Goal: Find specific page/section: Find specific page/section

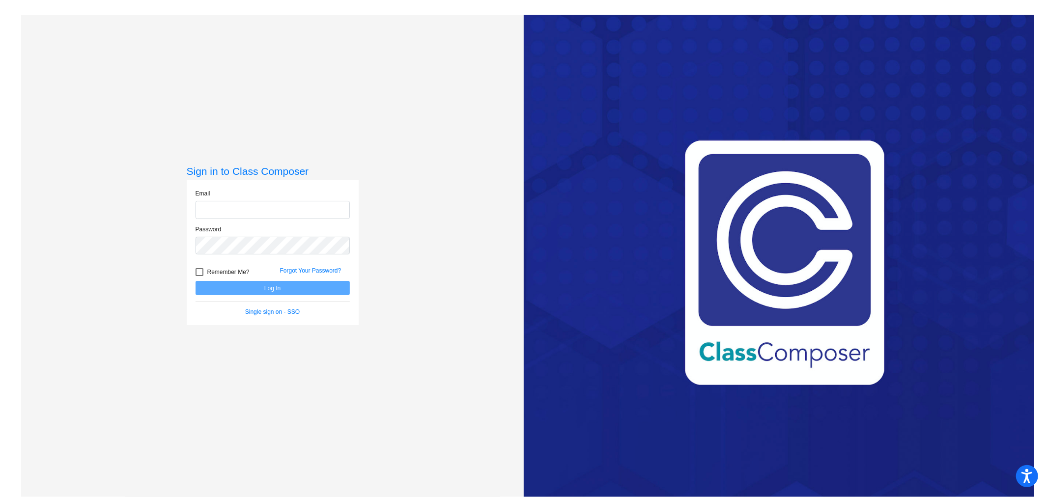
type input "[EMAIL_ADDRESS][DOMAIN_NAME]"
click at [272, 291] on button "Log In" at bounding box center [273, 288] width 154 height 14
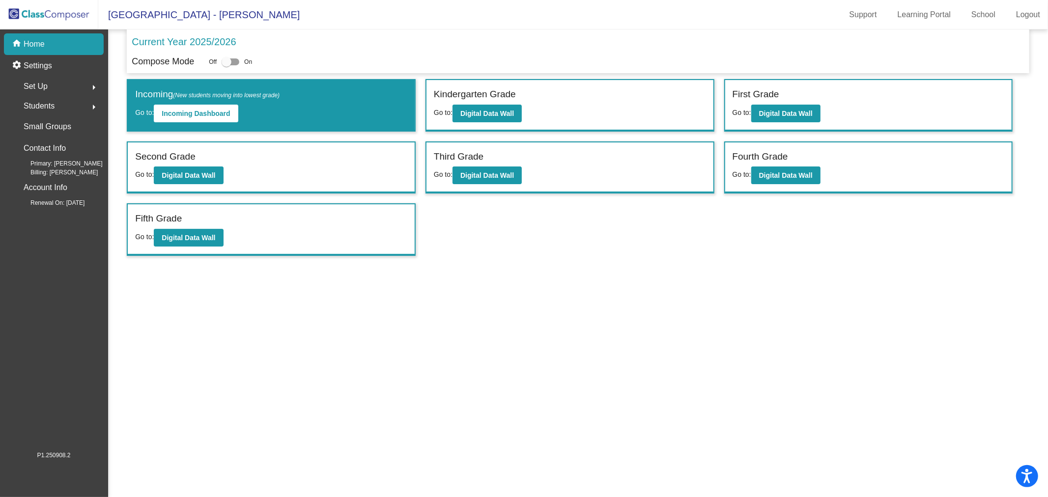
click at [48, 107] on span "Students" at bounding box center [39, 106] width 31 height 14
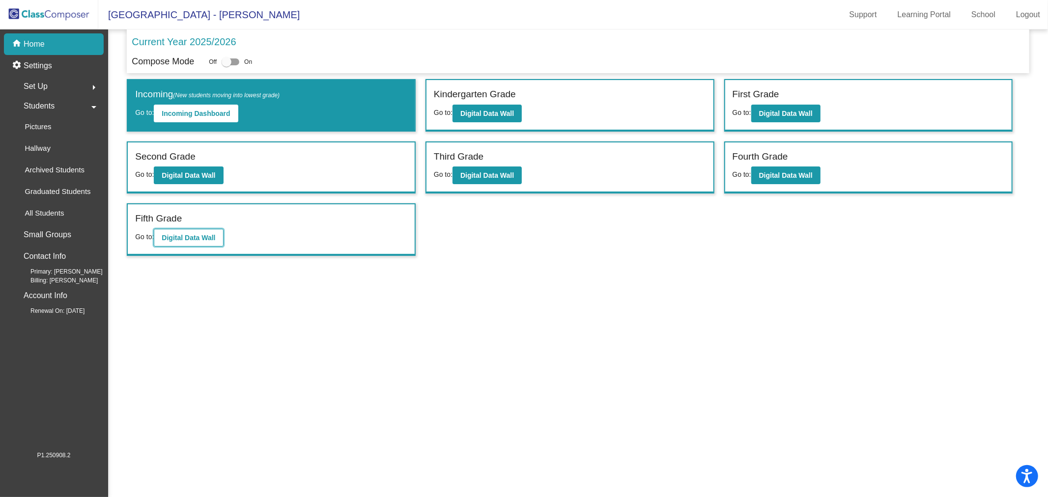
click at [177, 241] on button "Digital Data Wall" at bounding box center [188, 238] width 69 height 18
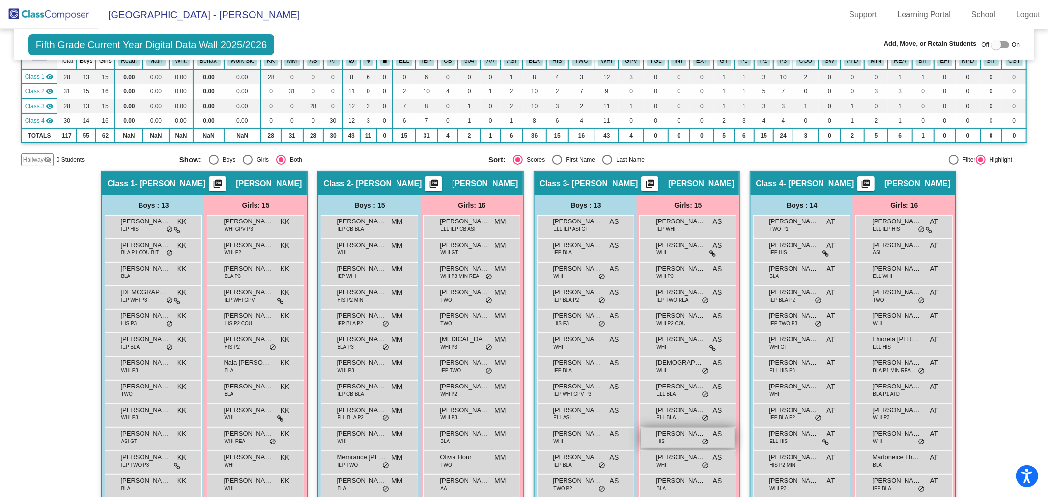
scroll to position [164, 0]
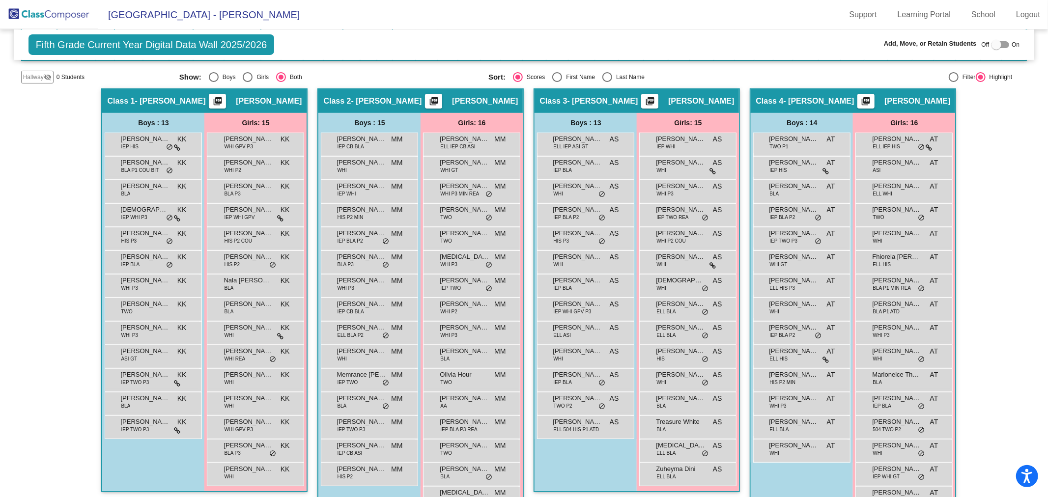
click at [608, 80] on div "Select an option" at bounding box center [608, 77] width 10 height 10
click at [607, 82] on input "Last Name" at bounding box center [607, 82] width 0 height 0
radio input "true"
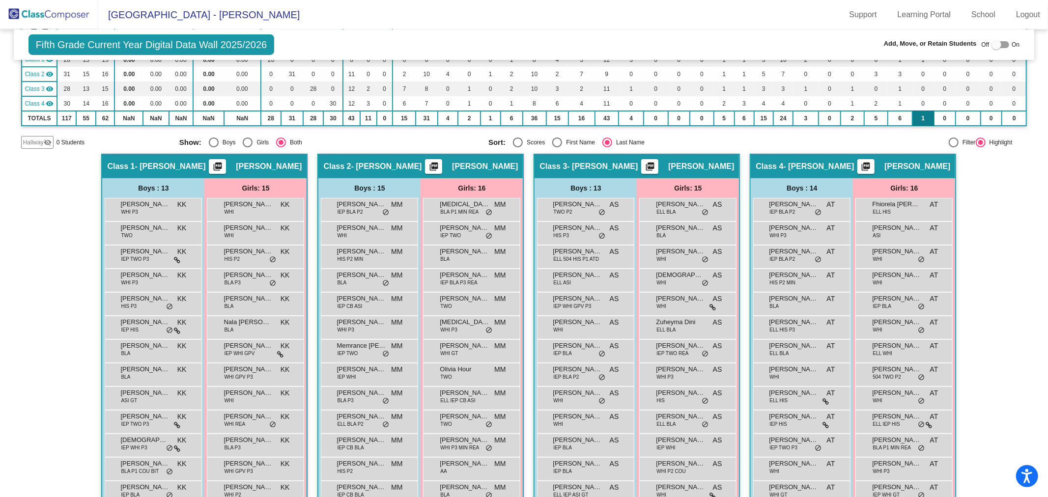
scroll to position [0, 0]
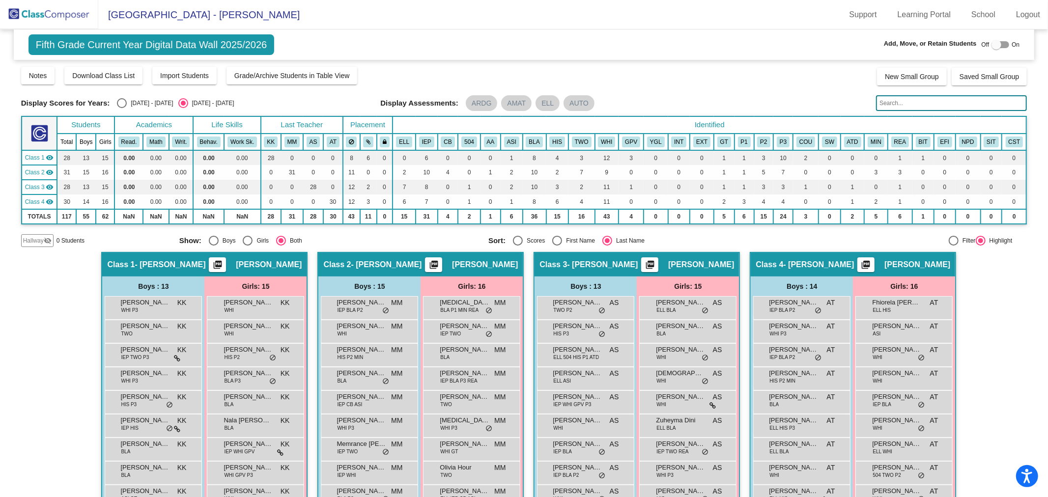
click at [885, 96] on input "text" at bounding box center [951, 103] width 151 height 16
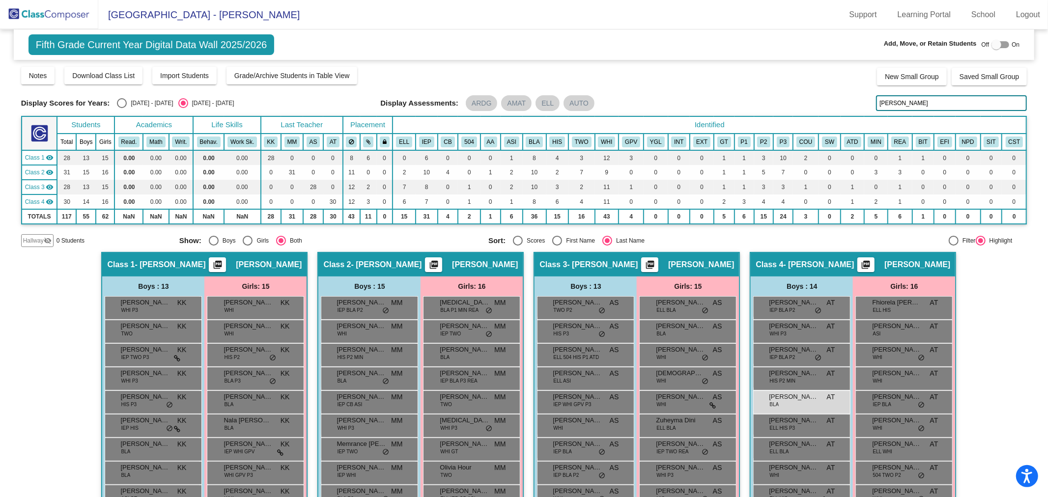
type input "[PERSON_NAME]"
click at [48, 17] on img at bounding box center [49, 14] width 98 height 29
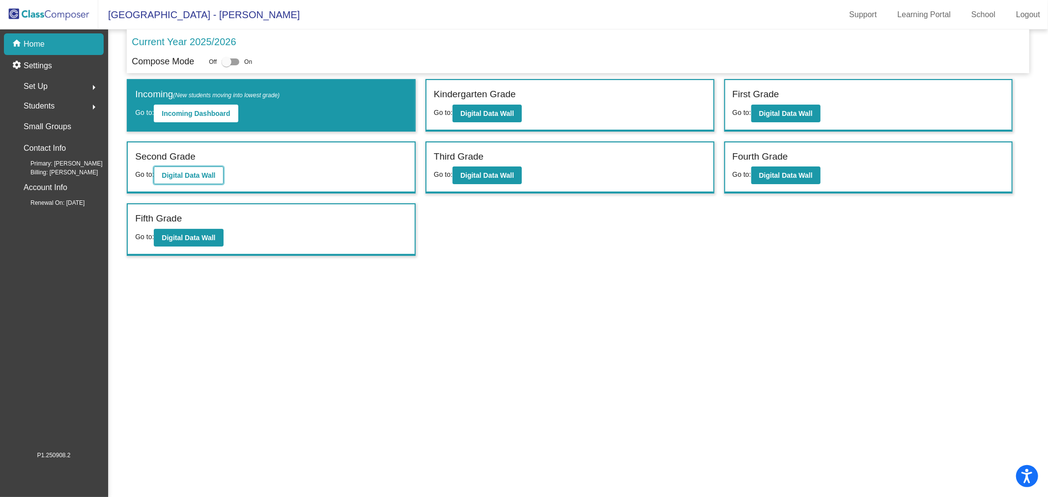
click at [177, 172] on b "Digital Data Wall" at bounding box center [189, 176] width 54 height 8
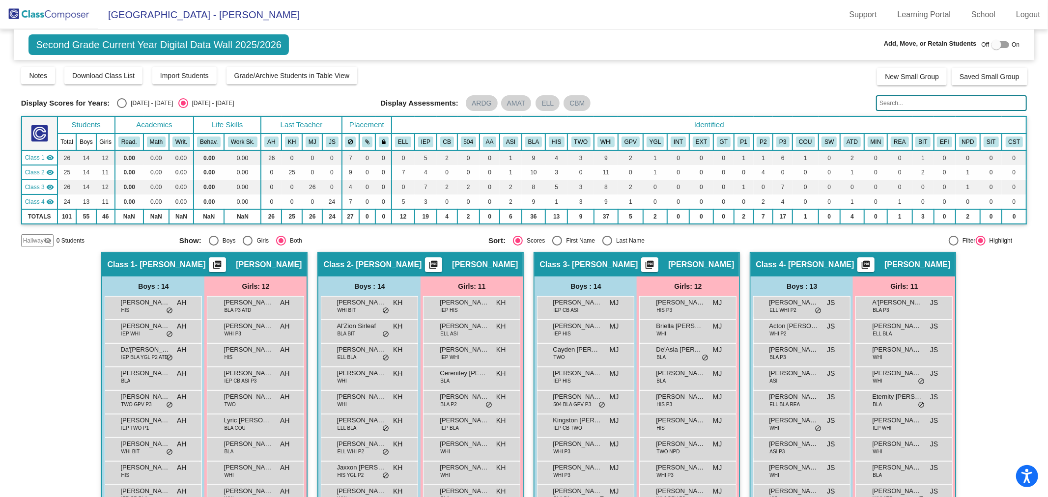
click at [893, 107] on input "text" at bounding box center [951, 103] width 151 height 16
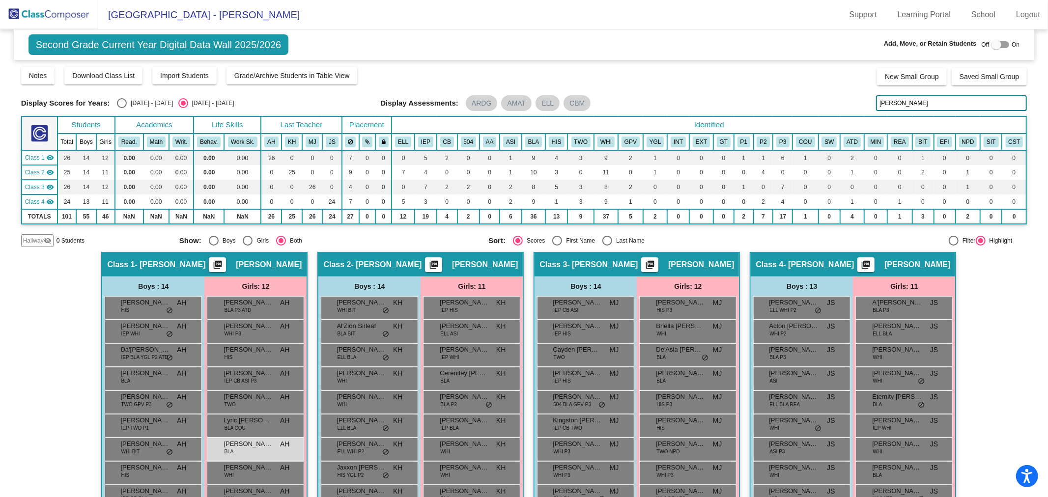
type input "[PERSON_NAME]"
click at [32, 14] on img at bounding box center [49, 14] width 98 height 29
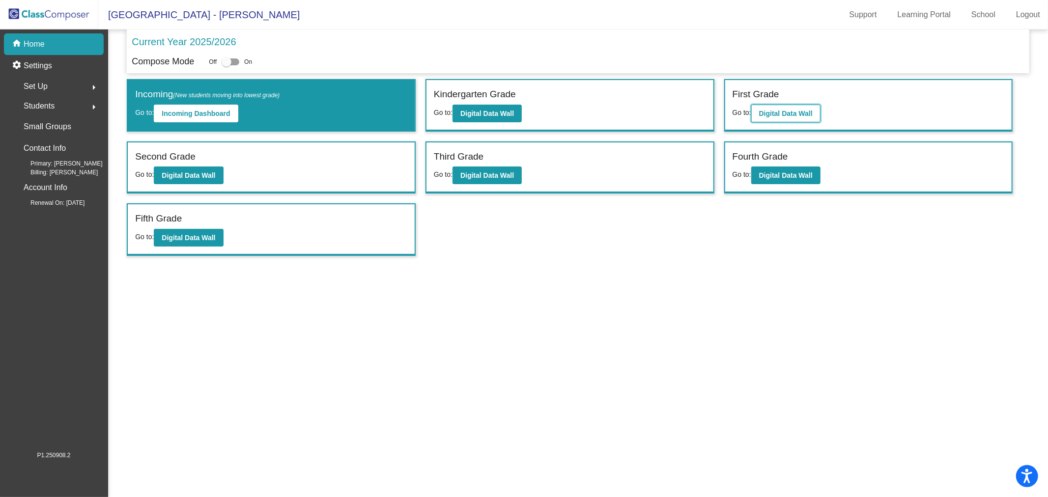
click at [813, 109] on button "Digital Data Wall" at bounding box center [785, 114] width 69 height 18
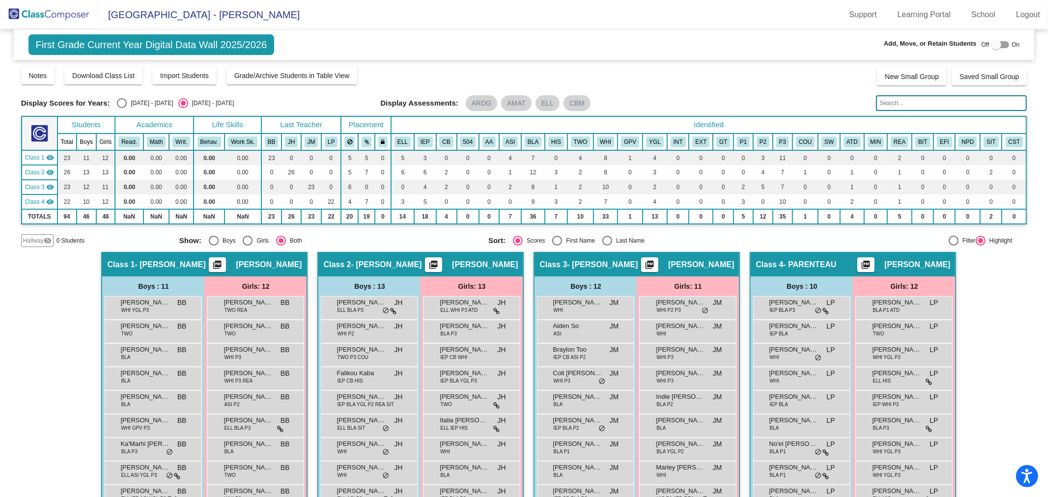
click at [890, 97] on input "text" at bounding box center [951, 103] width 151 height 16
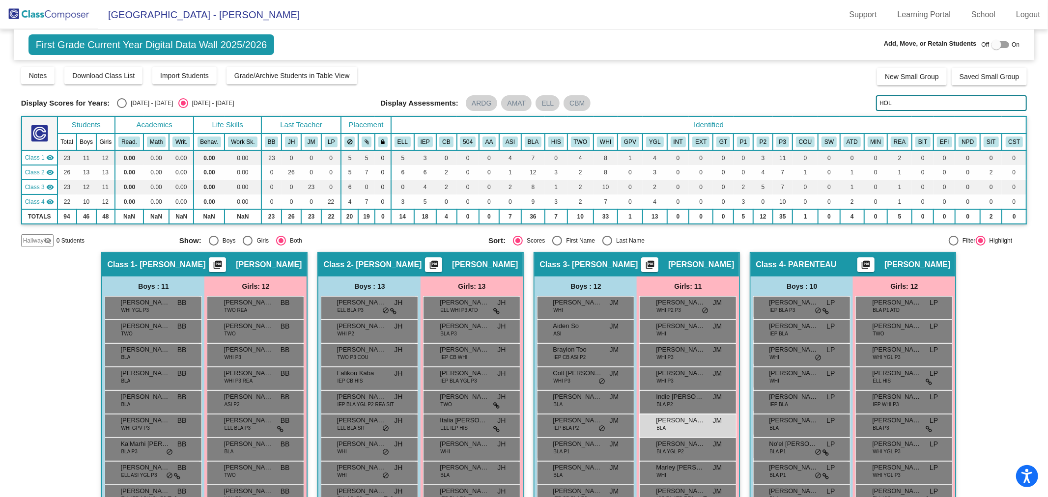
type input "HOL"
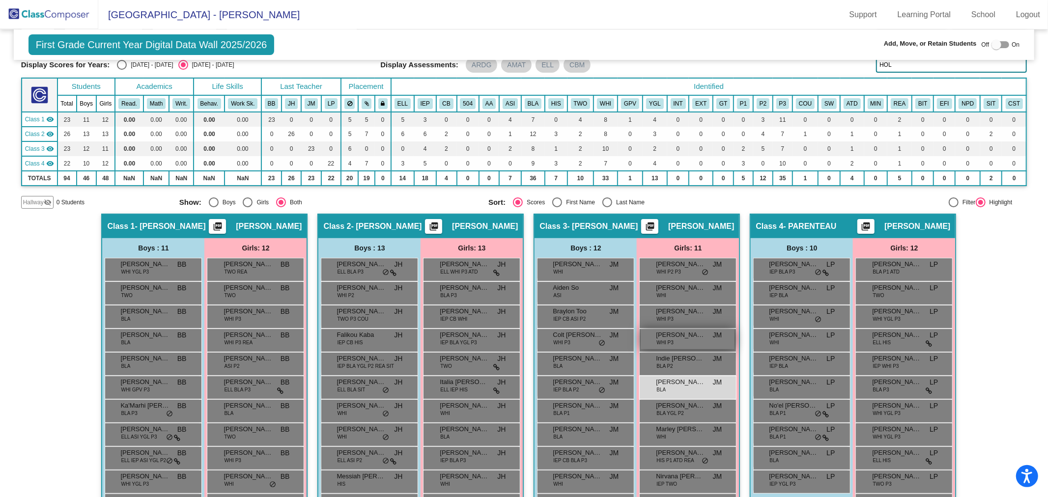
scroll to position [119, 0]
